Goal: Task Accomplishment & Management: Use online tool/utility

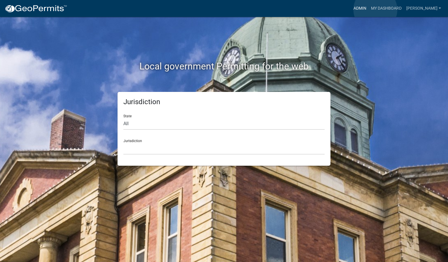
click at [369, 10] on link "Admin" at bounding box center [360, 8] width 18 height 11
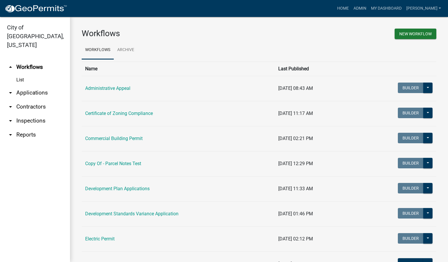
click at [34, 114] on link "arrow_drop_down Inspections" at bounding box center [35, 121] width 70 height 14
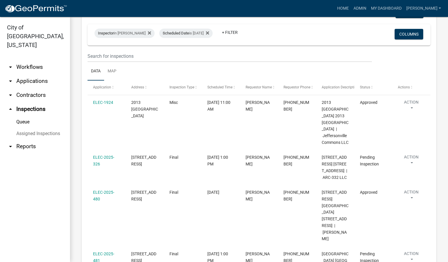
scroll to position [88, 0]
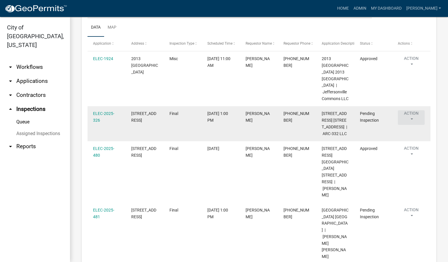
click at [412, 125] on button "Action" at bounding box center [411, 117] width 27 height 15
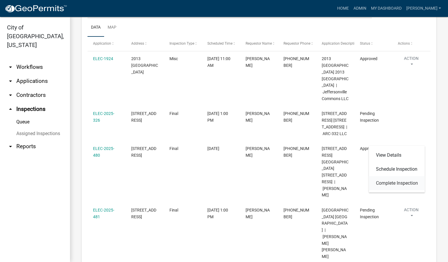
click at [395, 181] on link "Complete Inspection" at bounding box center [397, 183] width 56 height 14
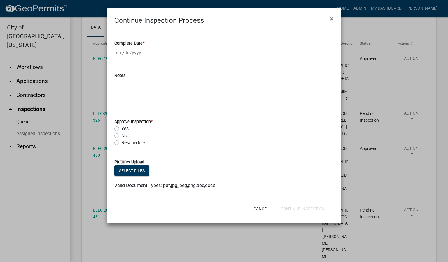
click at [144, 41] on span "*" at bounding box center [144, 43] width 2 height 5
click at [144, 47] on input "Complete Date *" at bounding box center [140, 53] width 53 height 12
select select "9"
select select "2025"
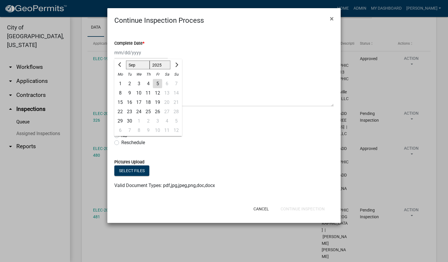
click at [159, 82] on div "5" at bounding box center [157, 83] width 9 height 9
type input "[DATE]"
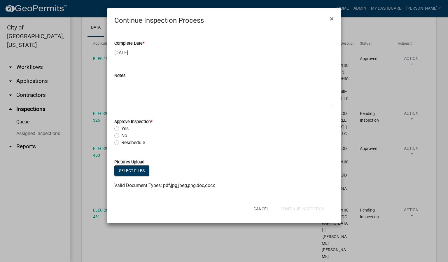
click at [121, 130] on label "Yes" at bounding box center [124, 128] width 7 height 7
click at [121, 129] on input "Yes" at bounding box center [123, 127] width 4 height 4
radio input "true"
click at [292, 207] on button "Continue Inspection" at bounding box center [302, 209] width 53 height 11
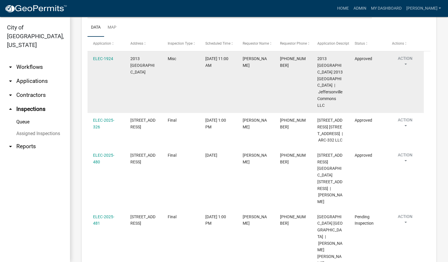
scroll to position [123, 0]
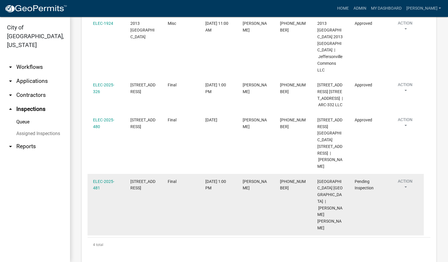
click at [97, 190] on div "ELEC-2025-481" at bounding box center [106, 184] width 26 height 13
click at [97, 188] on link "ELEC-2025-481" at bounding box center [103, 184] width 21 height 11
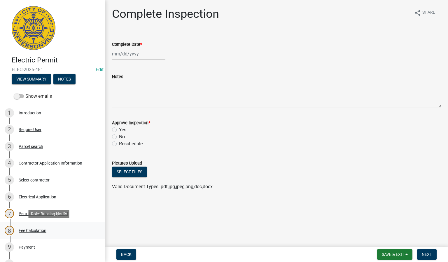
click at [30, 232] on div "Fee Calculation" at bounding box center [33, 230] width 28 height 4
